Goal: Task Accomplishment & Management: Use online tool/utility

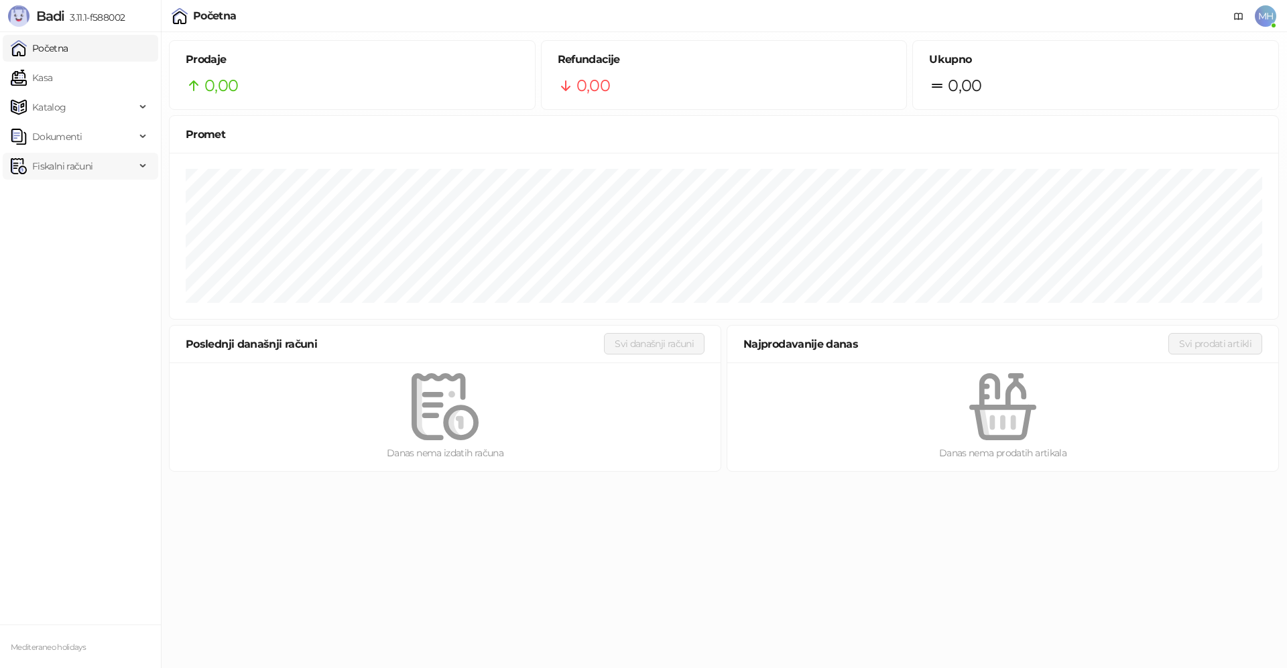
click at [74, 165] on span "Fiskalni računi" at bounding box center [62, 166] width 60 height 27
click at [72, 198] on link "Izdati računi" at bounding box center [52, 195] width 73 height 27
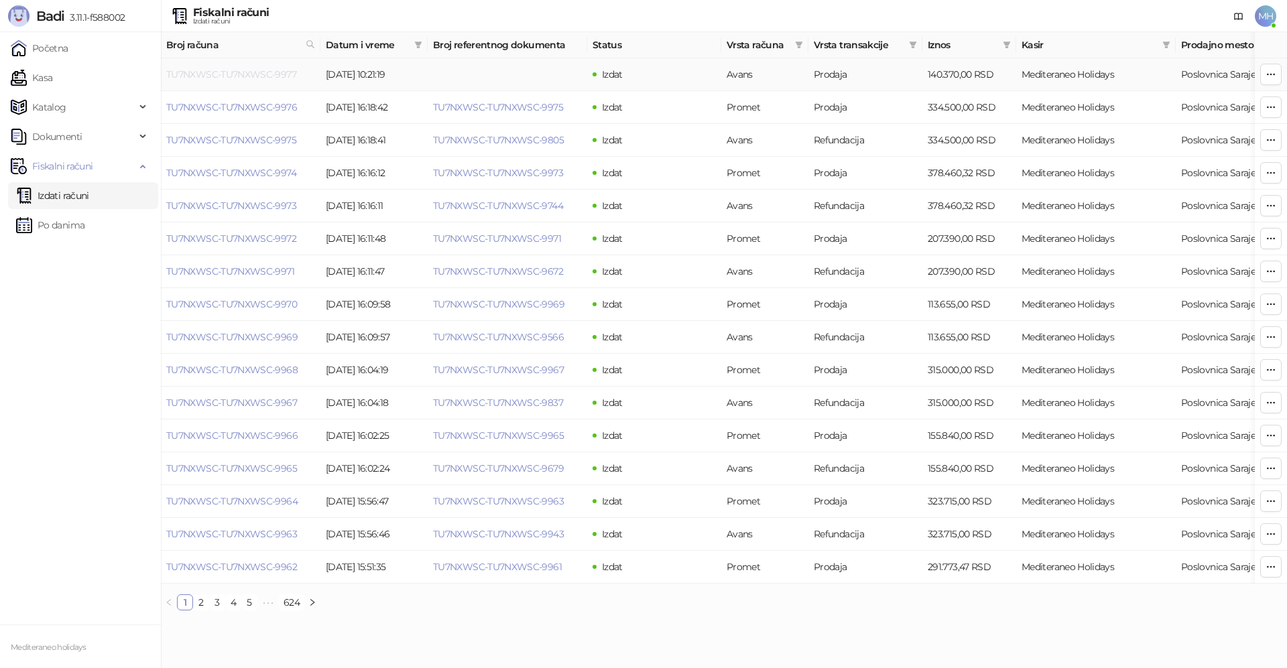
click at [271, 74] on link "TU7NXWSC-TU7NXWSC-9977" at bounding box center [231, 74] width 130 height 12
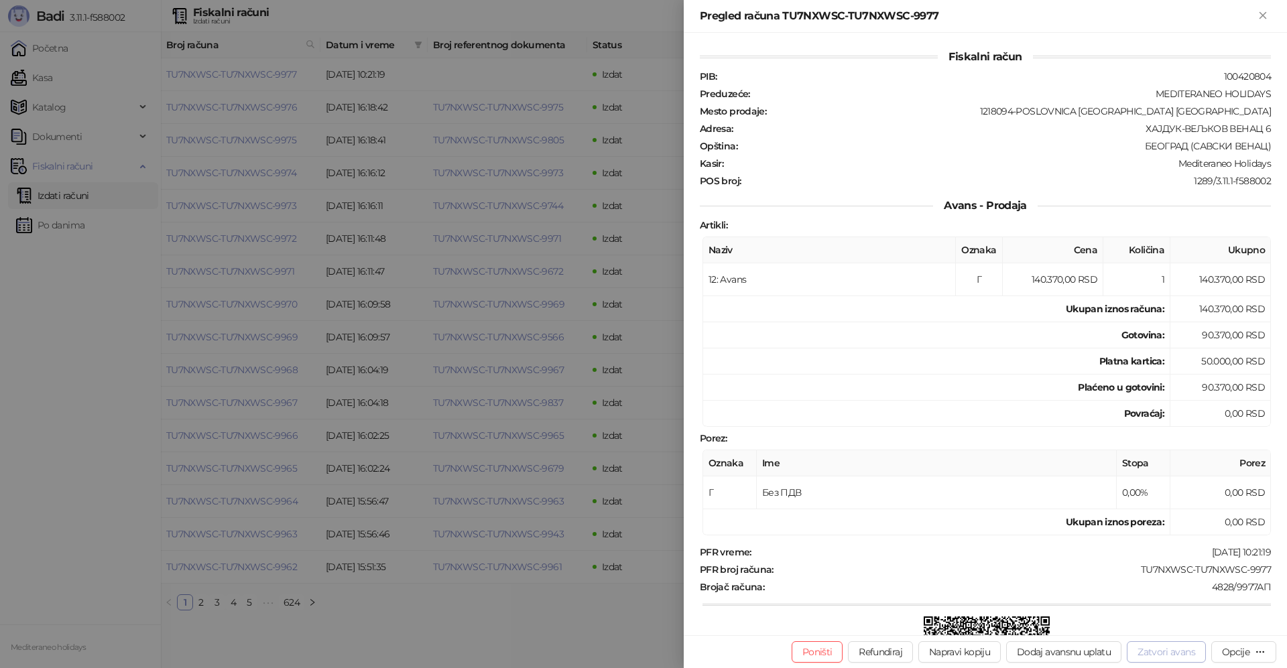
click at [1156, 651] on button "Zatvori avans" at bounding box center [1165, 651] width 79 height 21
type input "**********"
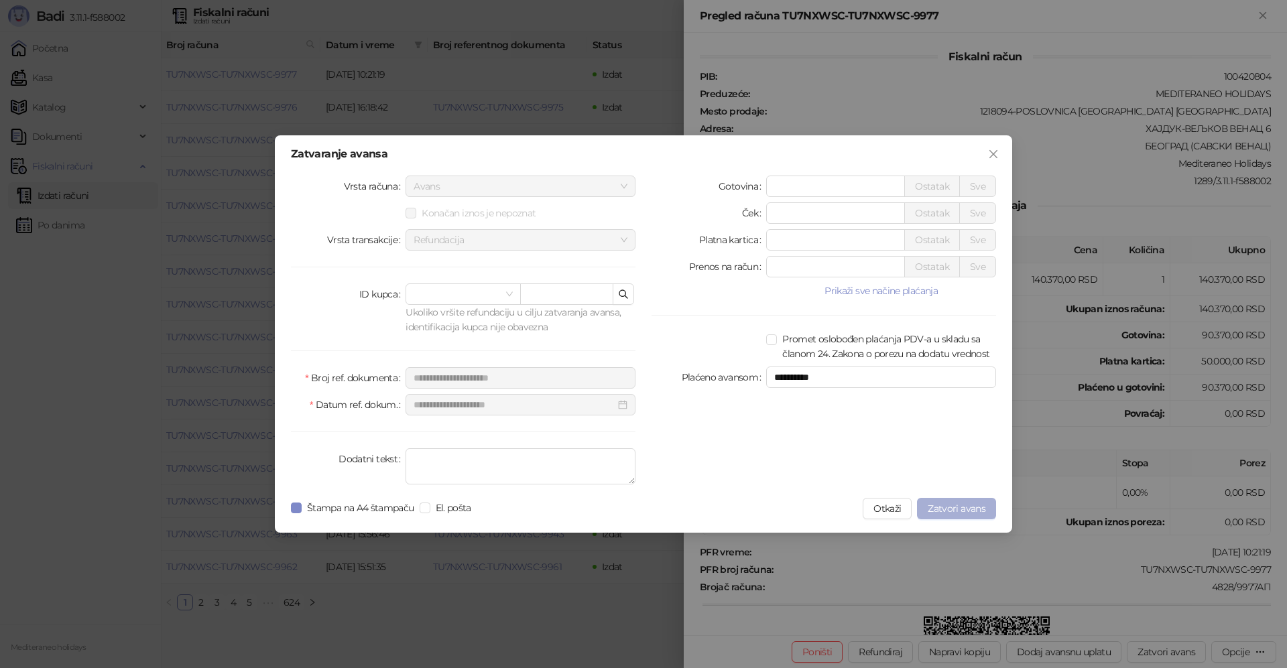
click at [952, 511] on span "Zatvori avans" at bounding box center [956, 509] width 58 height 12
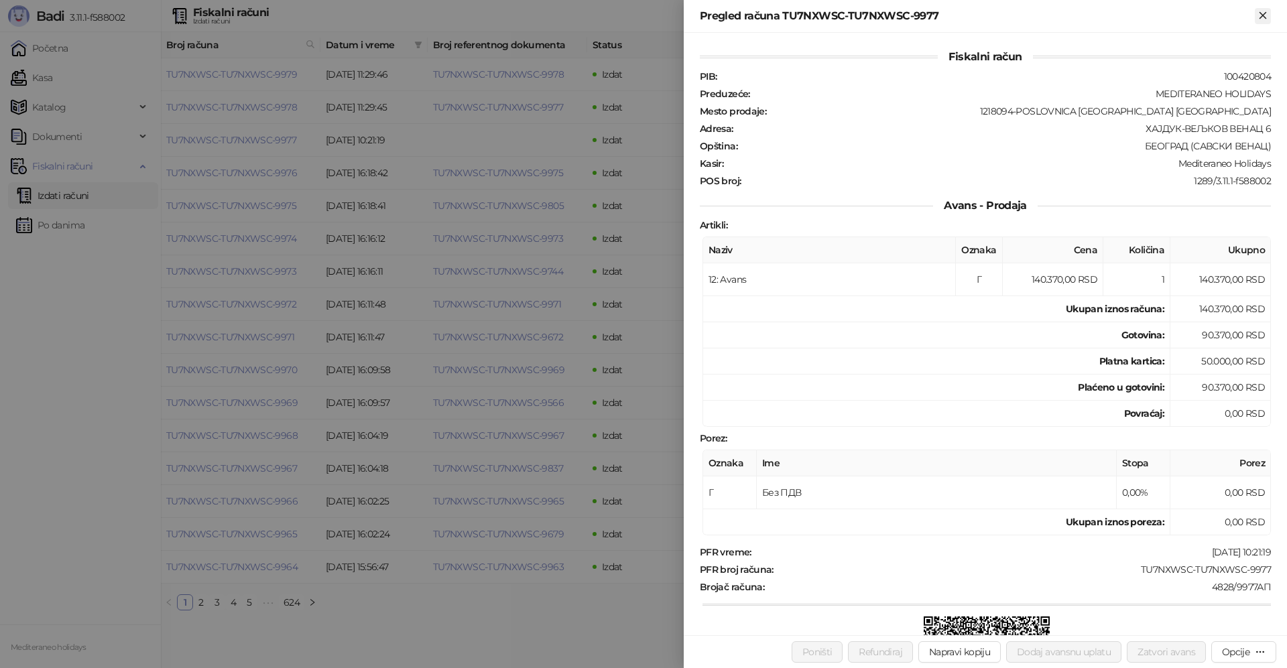
click at [1261, 16] on icon "Zatvori" at bounding box center [1263, 15] width 12 height 12
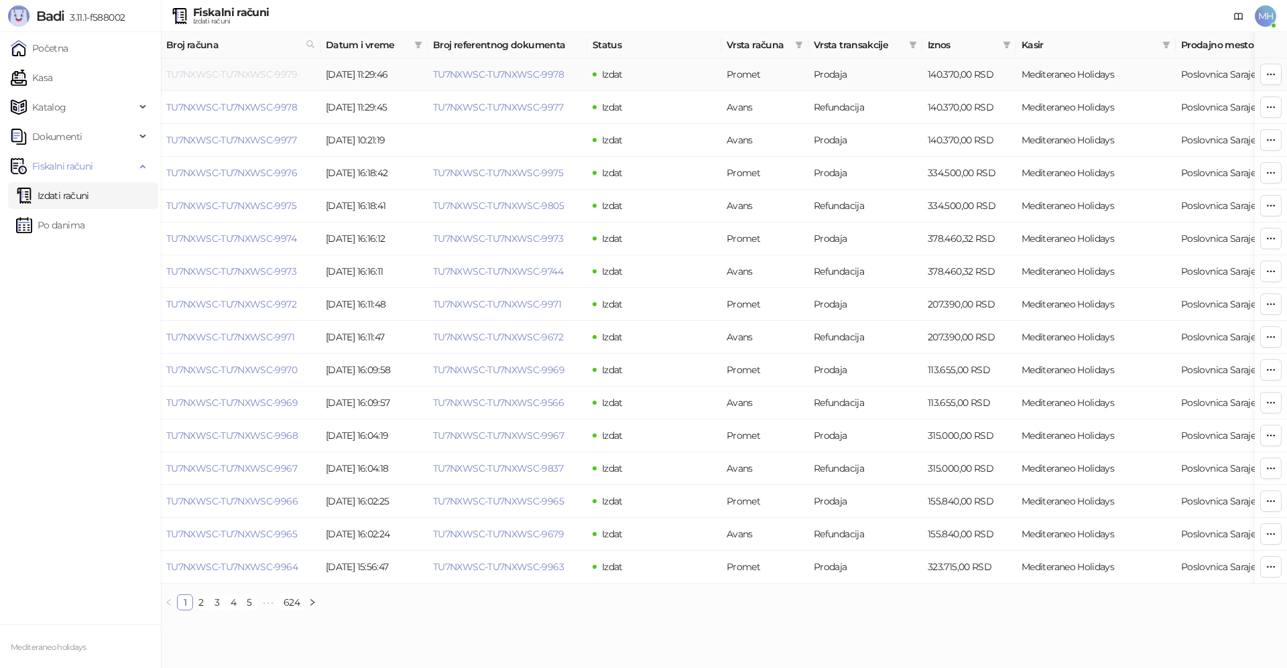
click at [253, 72] on link "TU7NXWSC-TU7NXWSC-9979" at bounding box center [231, 74] width 131 height 12
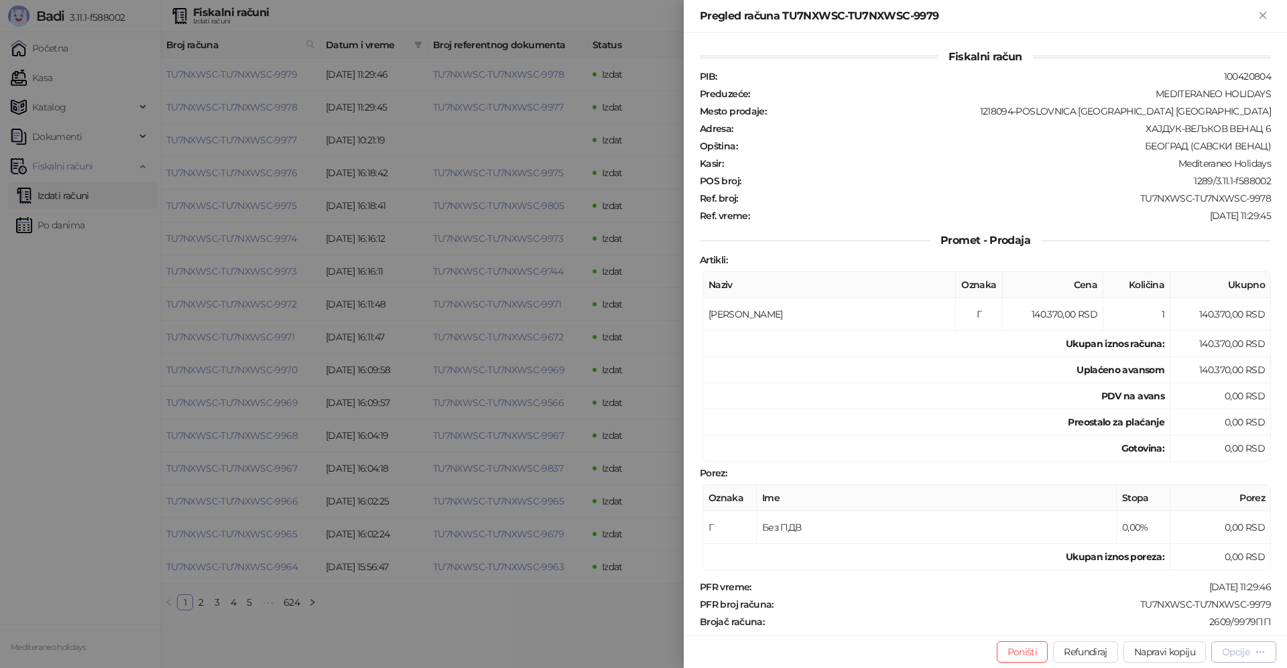
click at [1261, 650] on icon "button" at bounding box center [1259, 652] width 11 height 11
click at [1168, 622] on span "Preuzmi u PDF formatu" at bounding box center [1196, 625] width 137 height 15
click at [1262, 19] on icon "Zatvori" at bounding box center [1263, 15] width 12 height 12
